Goal: Task Accomplishment & Management: Manage account settings

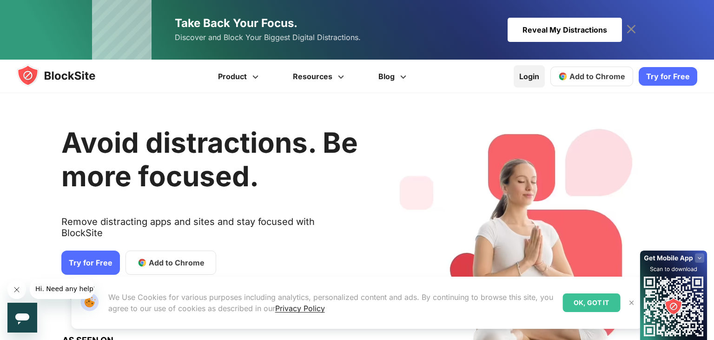
click at [540, 85] on link "Login" at bounding box center [529, 76] width 31 height 22
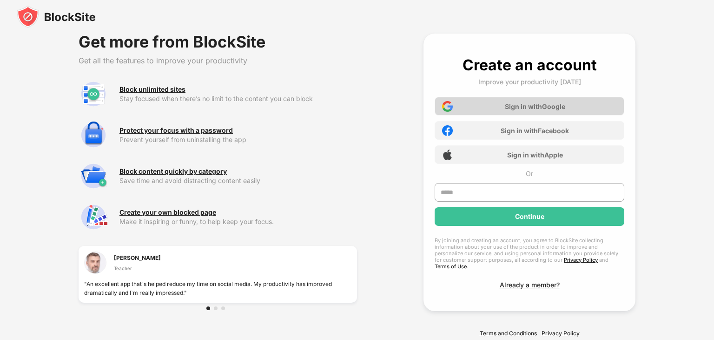
click at [515, 105] on div "Sign in with Google" at bounding box center [535, 106] width 60 height 8
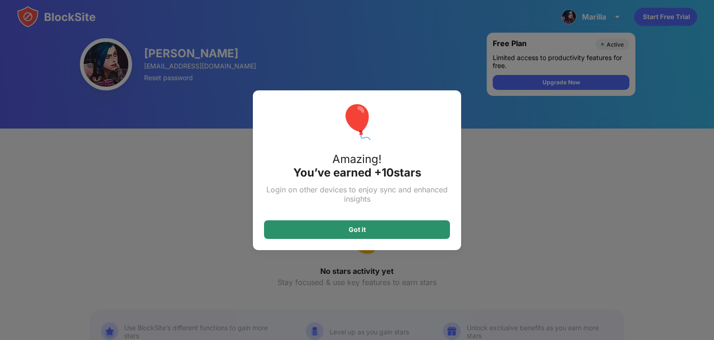
click at [355, 234] on div "Got it" at bounding box center [357, 229] width 186 height 19
